Goal: Task Accomplishment & Management: Use online tool/utility

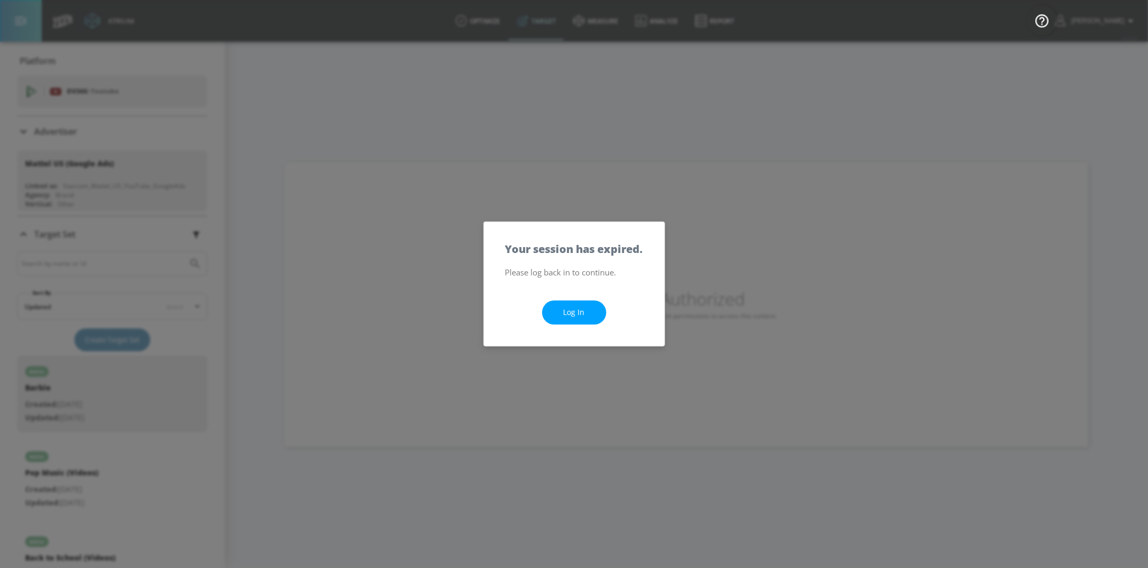
scroll to position [135, 0]
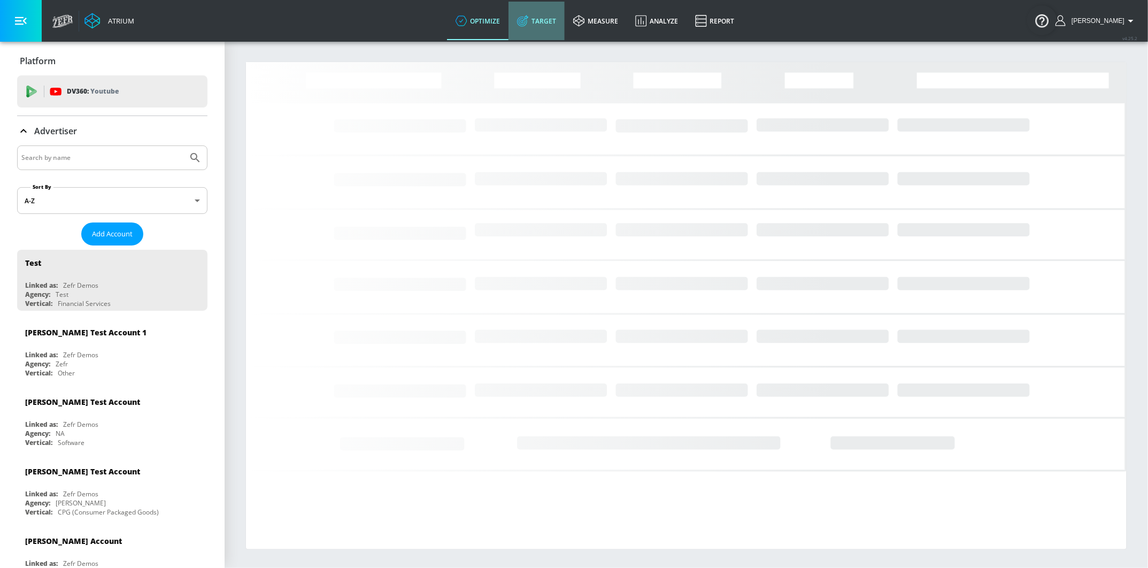
click at [544, 13] on link "Target" at bounding box center [536, 21] width 56 height 38
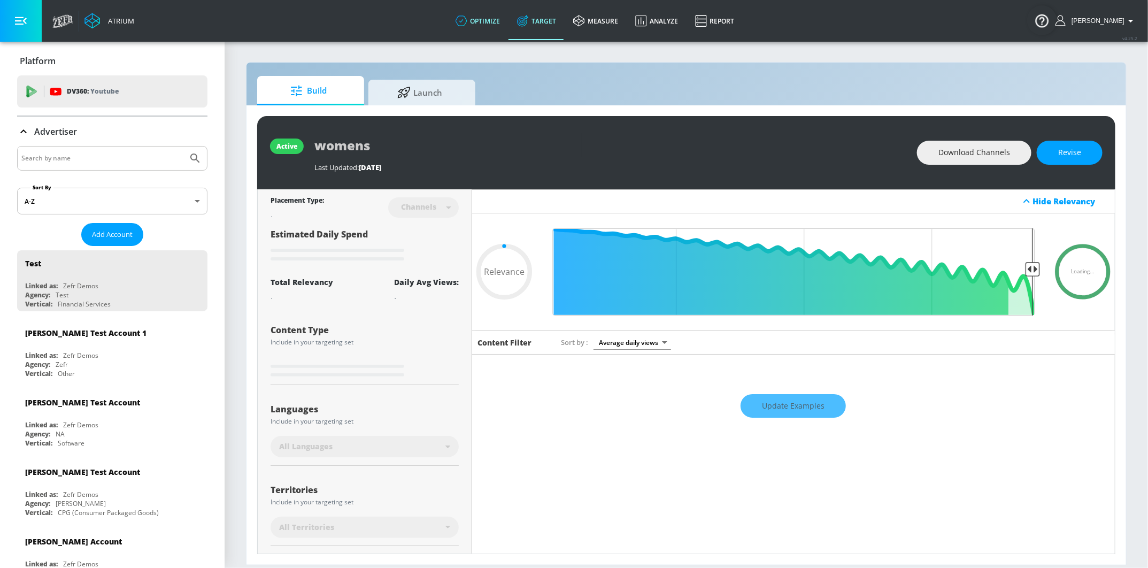
type input "0.6"
click at [478, 34] on link "optimize" at bounding box center [477, 21] width 61 height 38
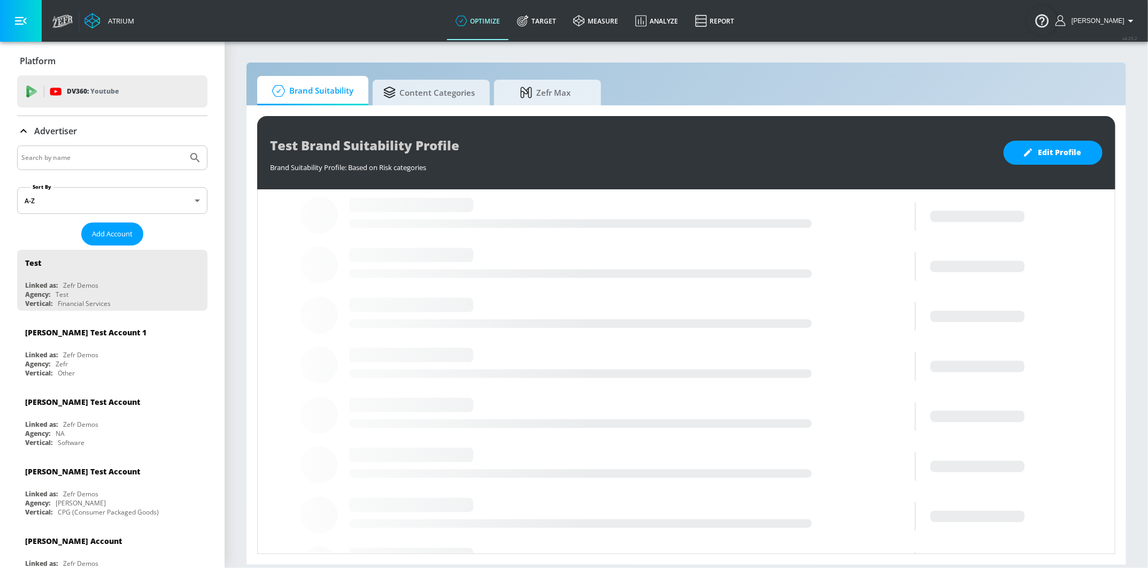
click at [517, 78] on div "Brand Suitability Content Categories Zefr Max" at bounding box center [686, 90] width 858 height 29
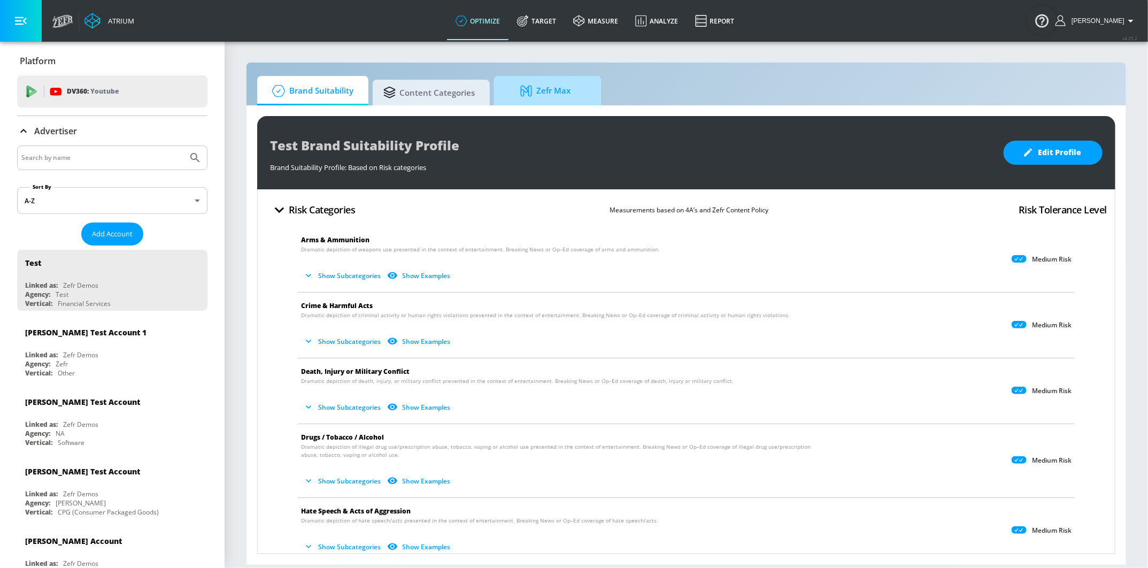
click at [523, 95] on icon at bounding box center [528, 91] width 16 height 12
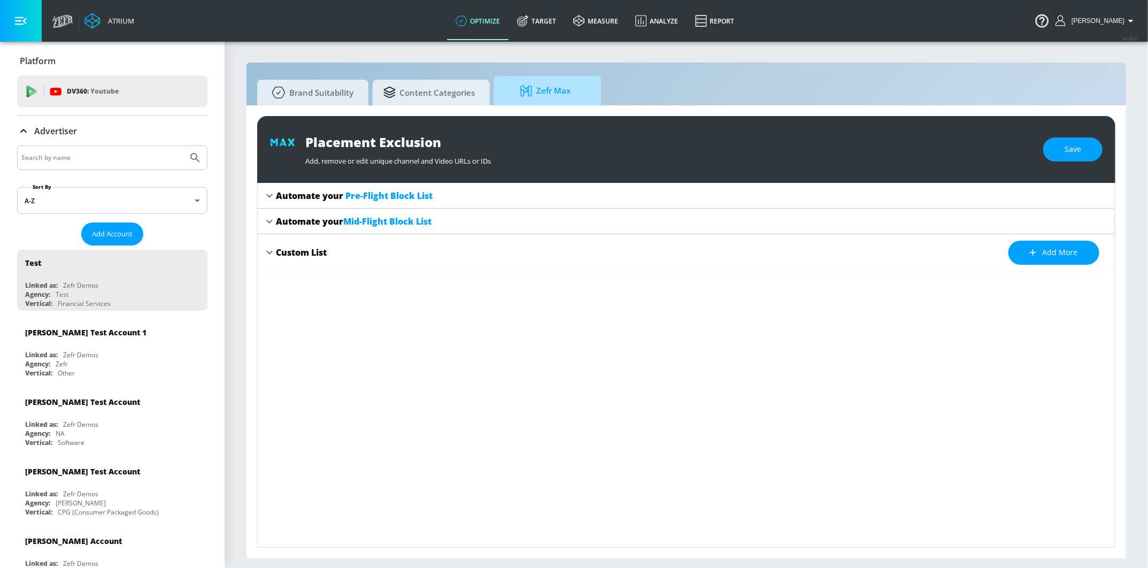
click at [534, 85] on icon at bounding box center [528, 91] width 16 height 12
